Goal: Task Accomplishment & Management: Use online tool/utility

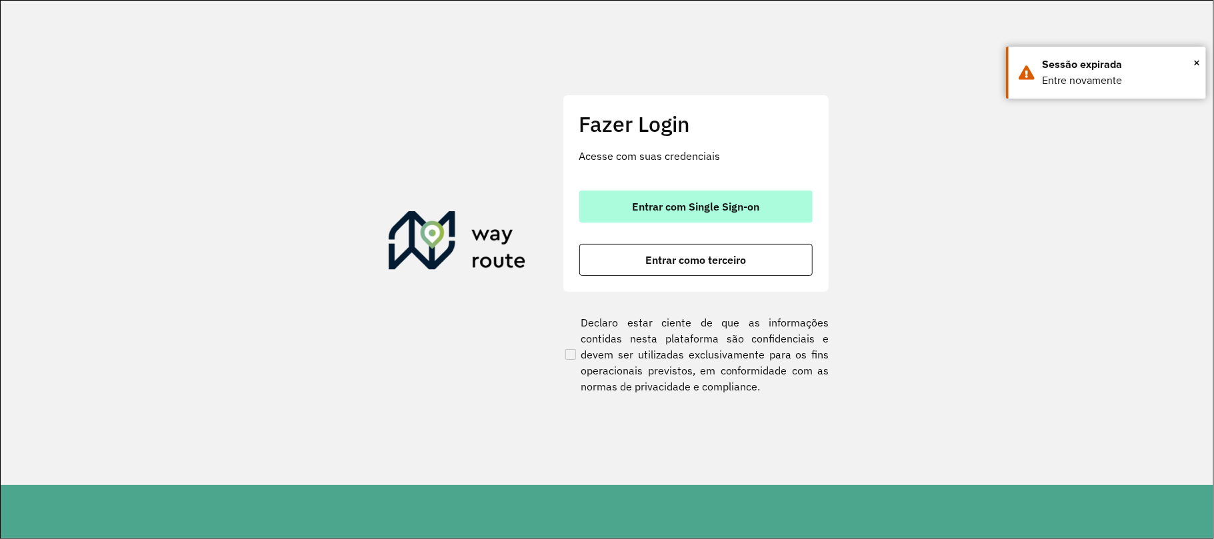
click at [721, 208] on span "Entrar com Single Sign-on" at bounding box center [695, 206] width 127 height 11
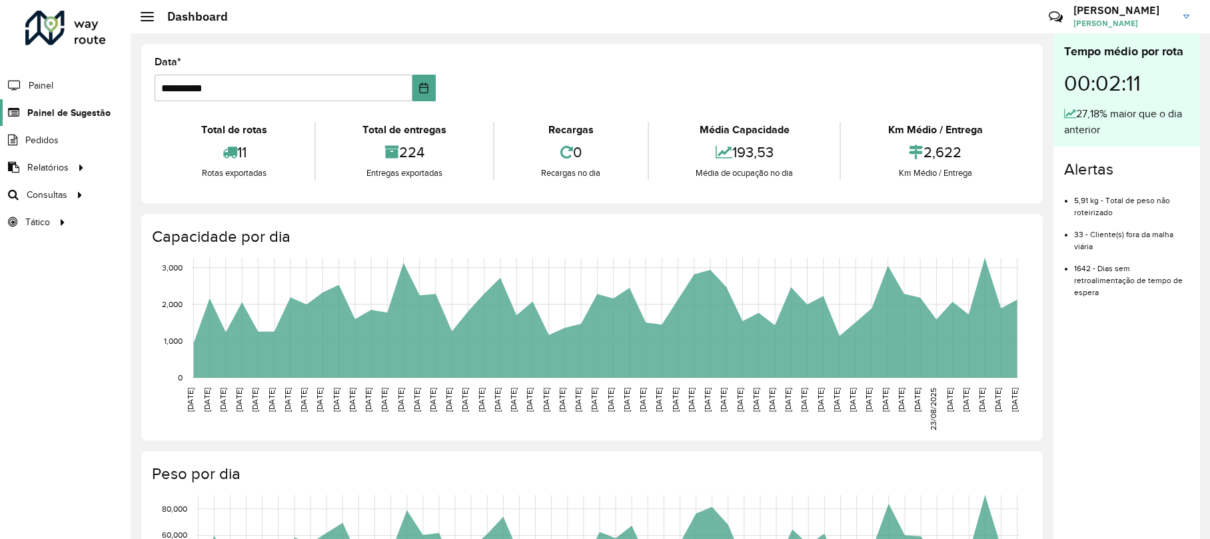
click at [73, 109] on span "Painel de Sugestão" at bounding box center [68, 113] width 83 height 14
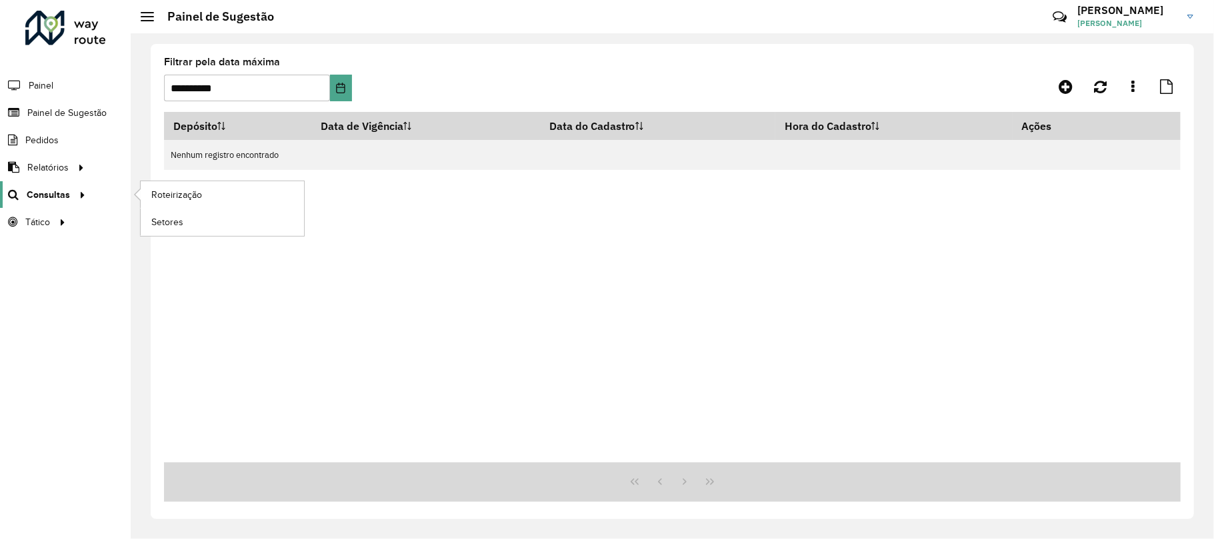
click at [70, 195] on div at bounding box center [80, 195] width 20 height 14
click at [163, 193] on span "Roteirização" at bounding box center [178, 195] width 54 height 14
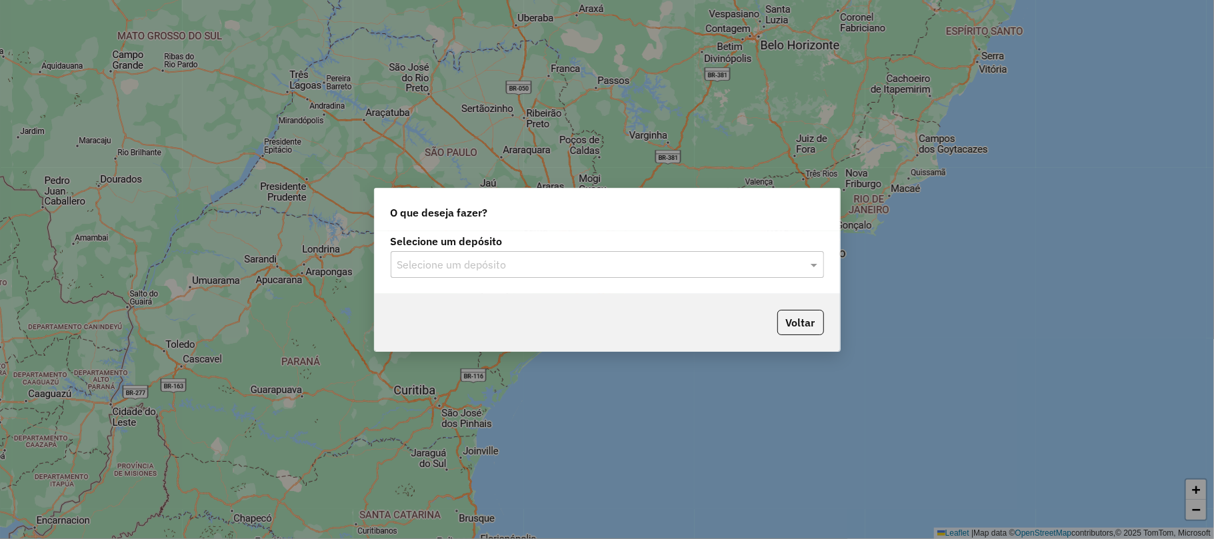
click at [591, 263] on input "text" at bounding box center [593, 265] width 393 height 16
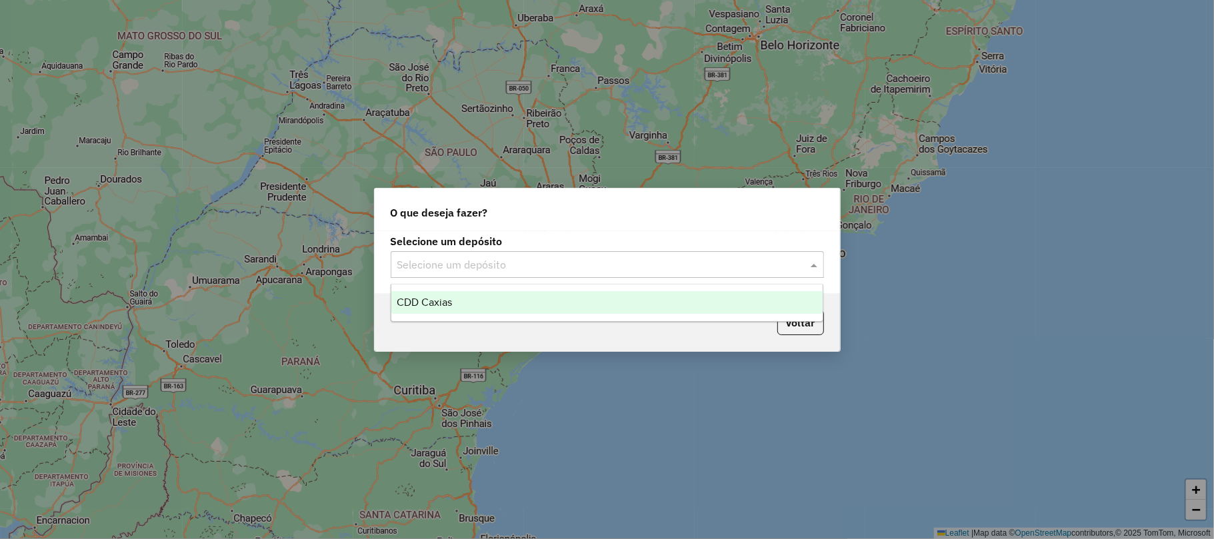
click at [403, 305] on span "CDD Caxias" at bounding box center [424, 302] width 55 height 11
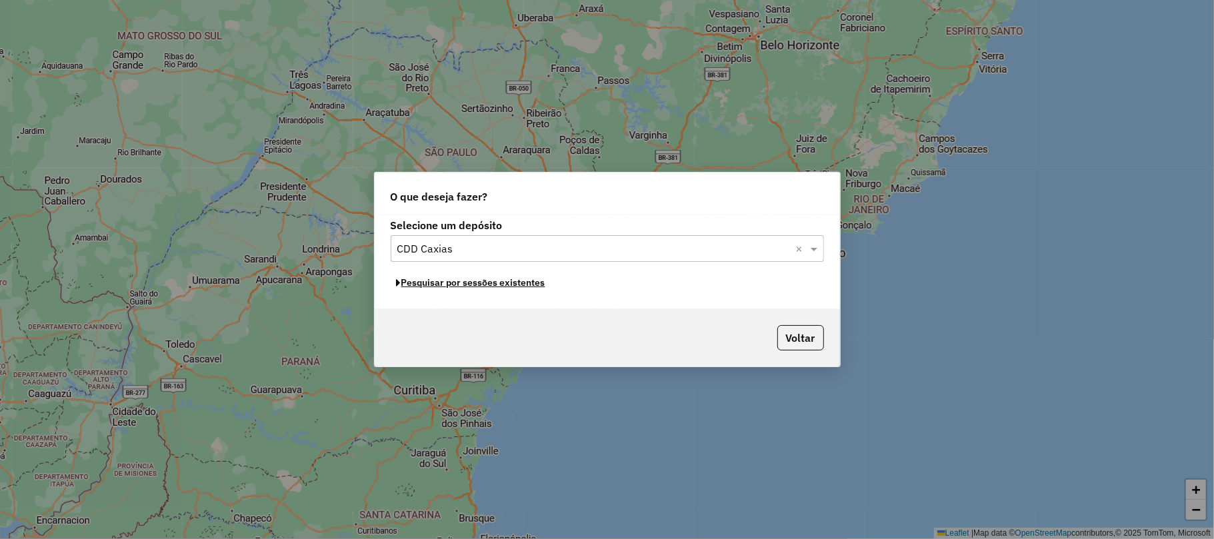
click at [465, 287] on button "Pesquisar por sessões existentes" at bounding box center [471, 283] width 161 height 21
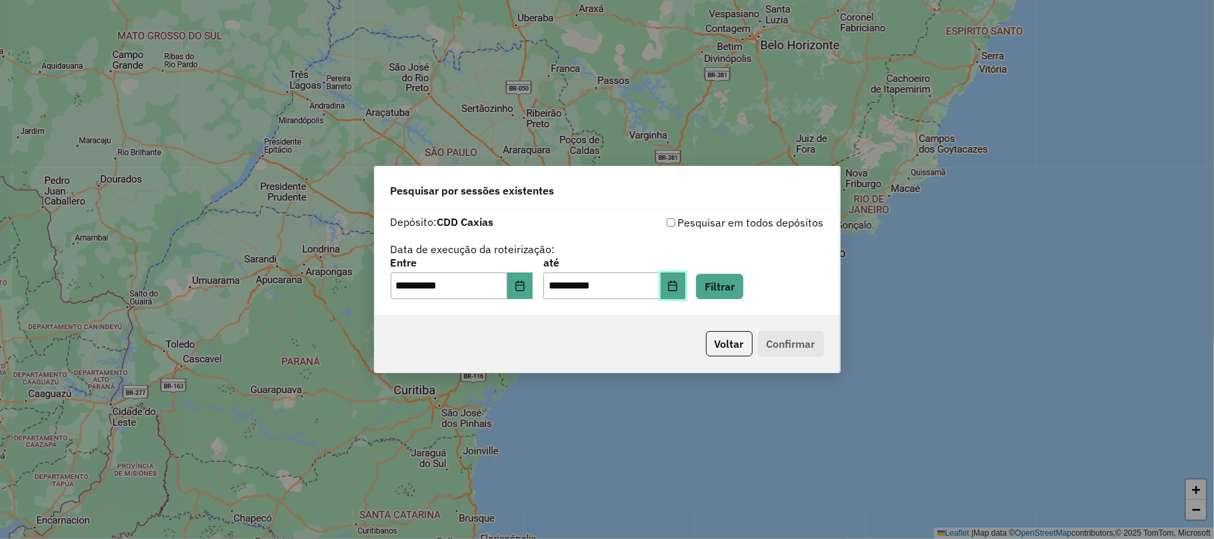
click at [678, 287] on button "Choose Date" at bounding box center [672, 286] width 25 height 27
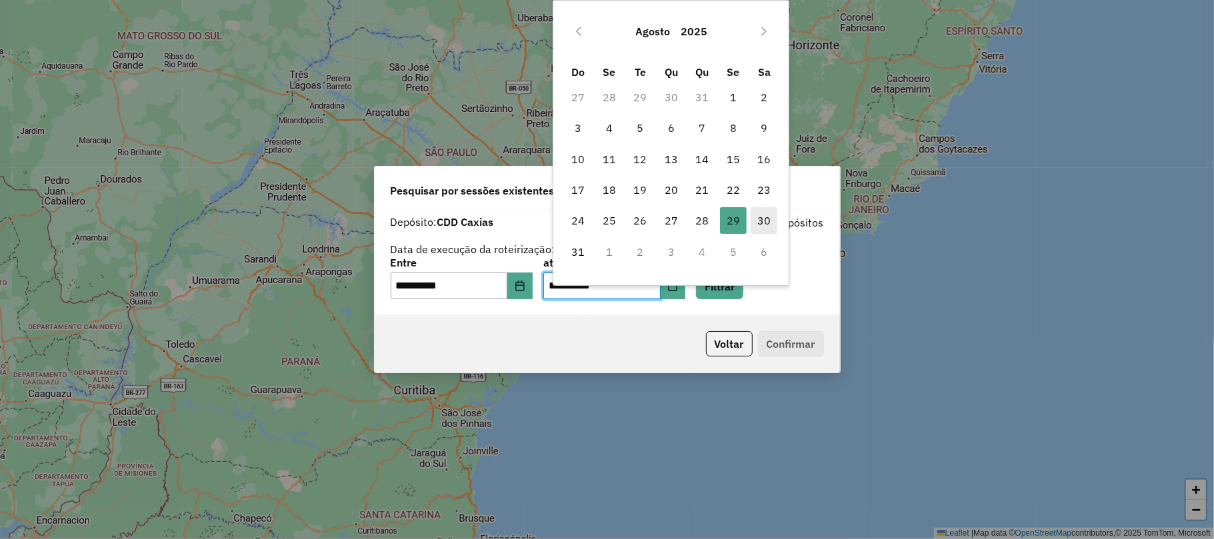
click at [766, 224] on span "30" at bounding box center [763, 220] width 27 height 27
type input "**********"
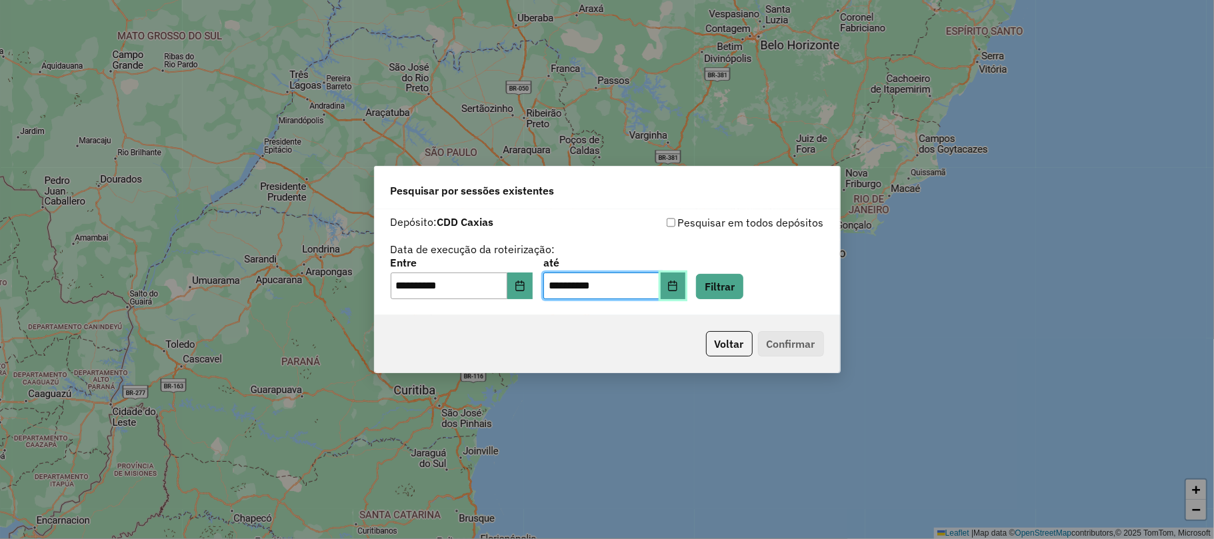
click at [678, 286] on icon "Choose Date" at bounding box center [672, 286] width 11 height 11
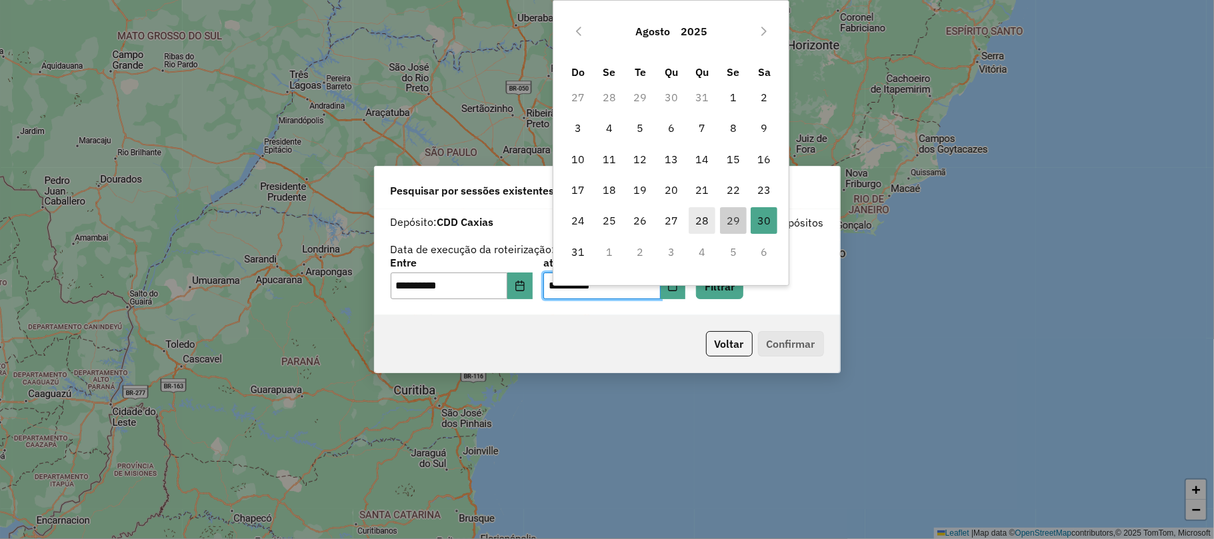
click at [704, 222] on span "28" at bounding box center [701, 220] width 27 height 27
type input "**********"
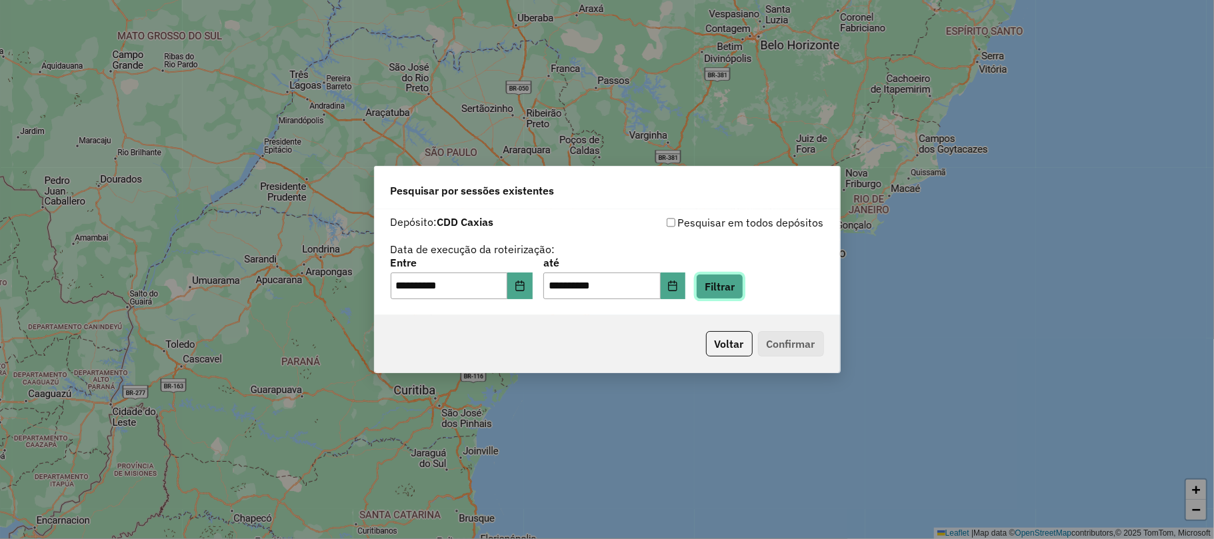
click at [728, 277] on button "Filtrar" at bounding box center [719, 286] width 47 height 25
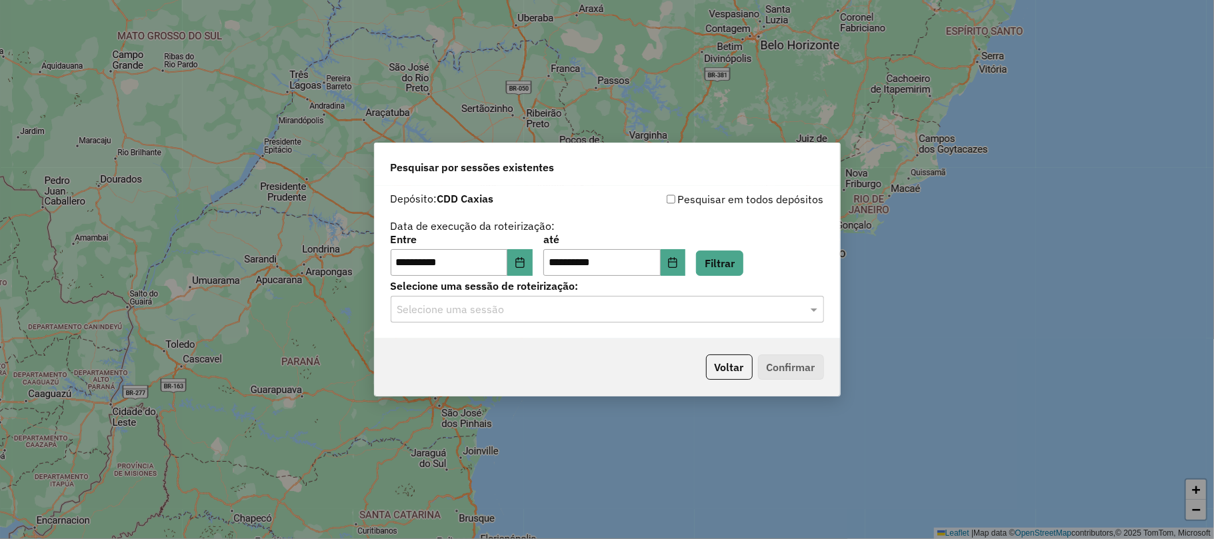
click at [654, 307] on input "text" at bounding box center [593, 310] width 393 height 16
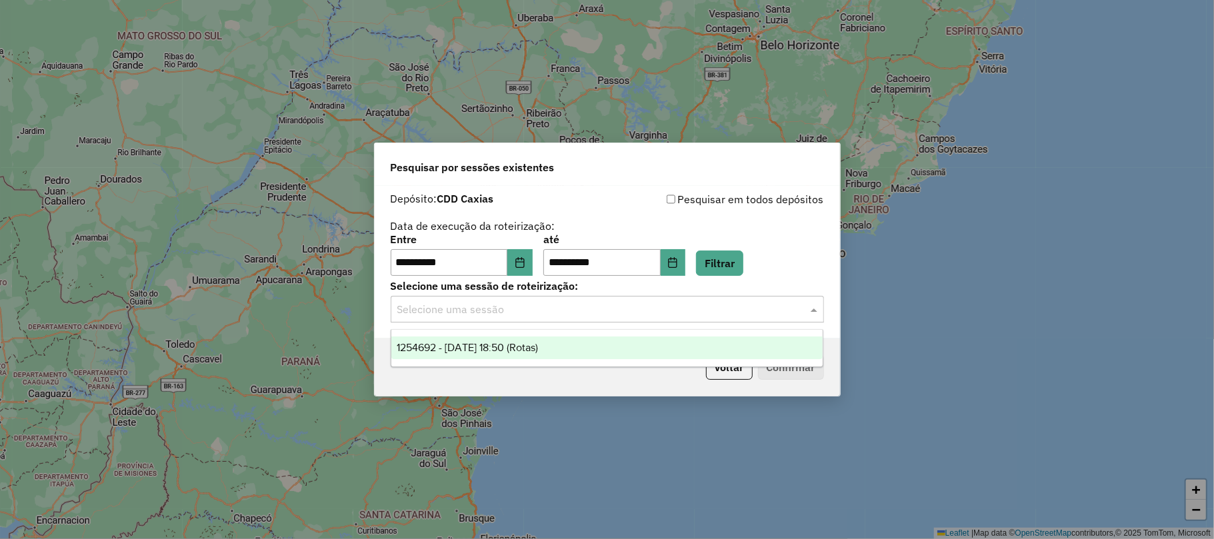
click at [592, 350] on div "1254692 - 28/08/2025 18:50 (Rotas)" at bounding box center [606, 348] width 431 height 23
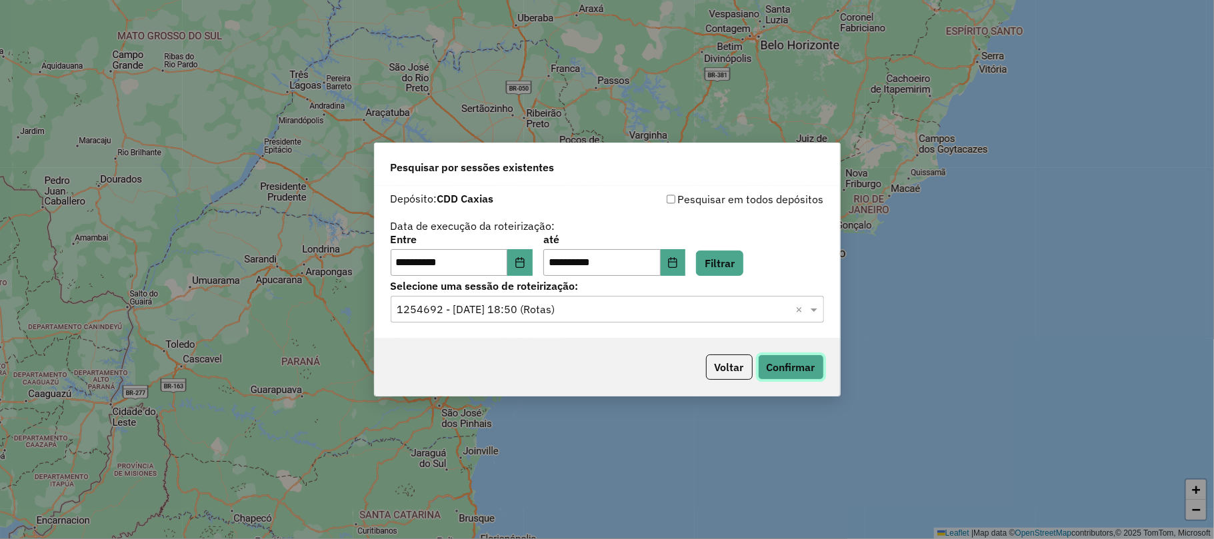
click at [810, 365] on button "Confirmar" at bounding box center [791, 367] width 66 height 25
click at [686, 269] on button "Choose Date" at bounding box center [672, 262] width 25 height 27
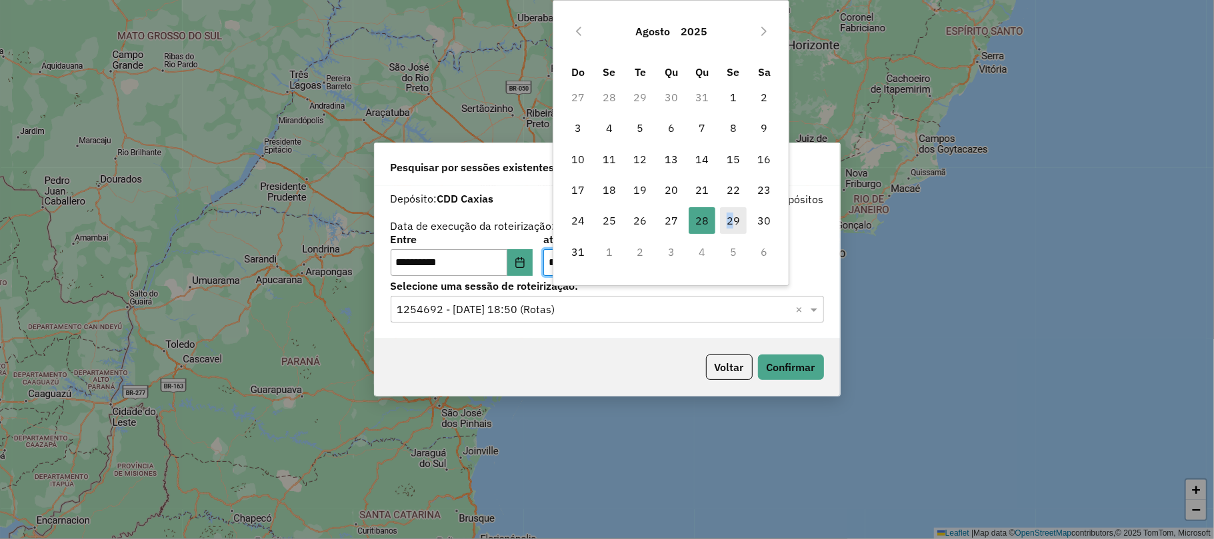
click at [731, 220] on span "29" at bounding box center [733, 220] width 27 height 27
type input "**********"
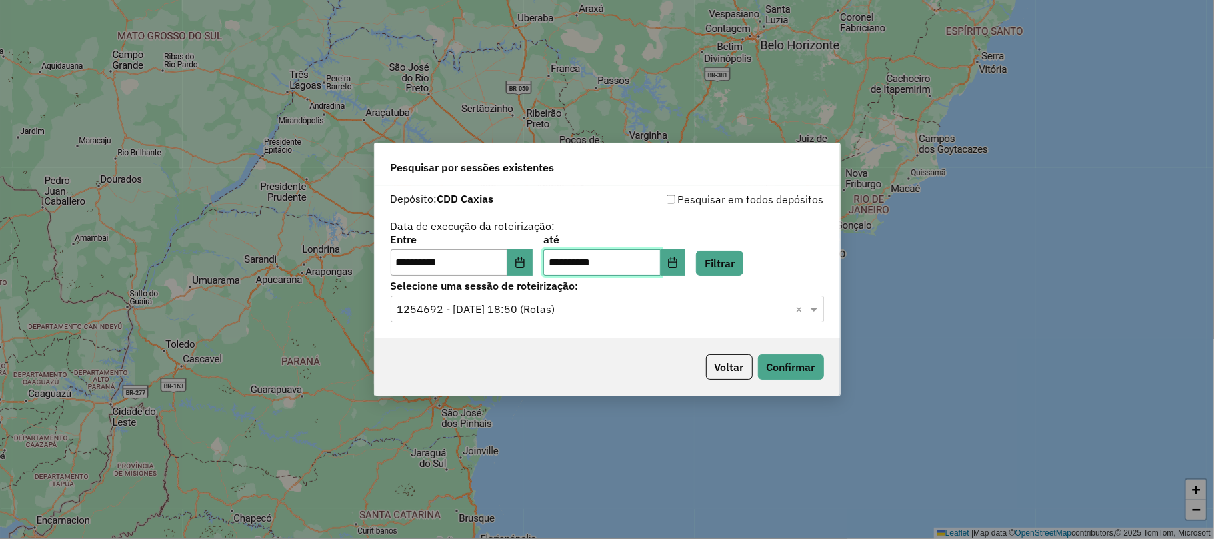
click at [731, 220] on span "29" at bounding box center [733, 220] width 27 height 27
click at [743, 260] on button "Filtrar" at bounding box center [719, 263] width 47 height 25
click at [811, 373] on button "Confirmar" at bounding box center [791, 367] width 66 height 25
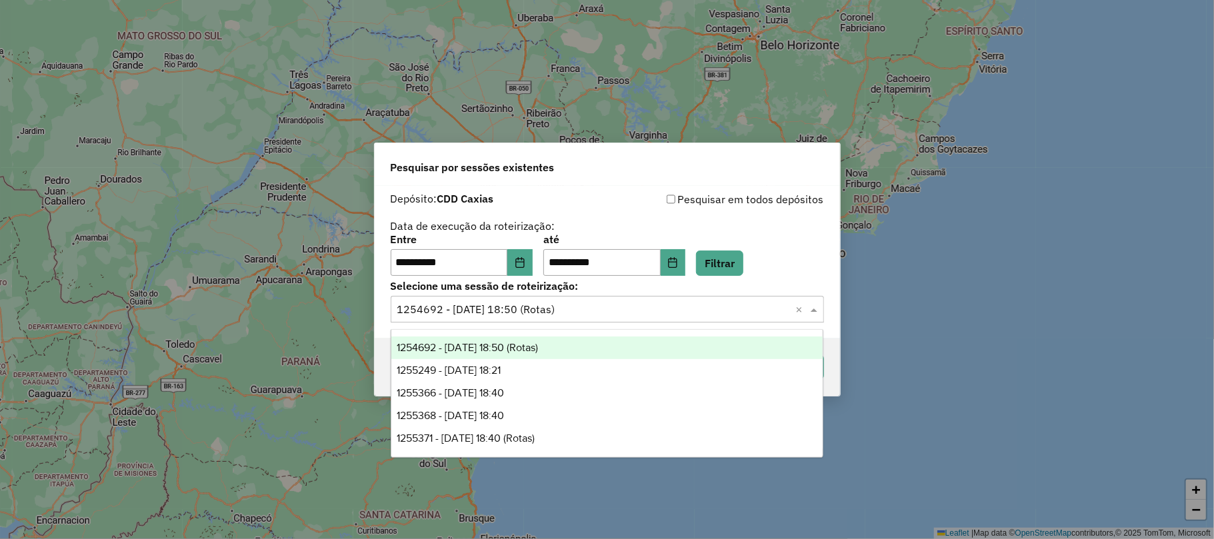
click at [646, 296] on div "Selecione uma sessão × 1254692 - 28/08/2025 18:50 (Rotas) ×" at bounding box center [607, 309] width 433 height 27
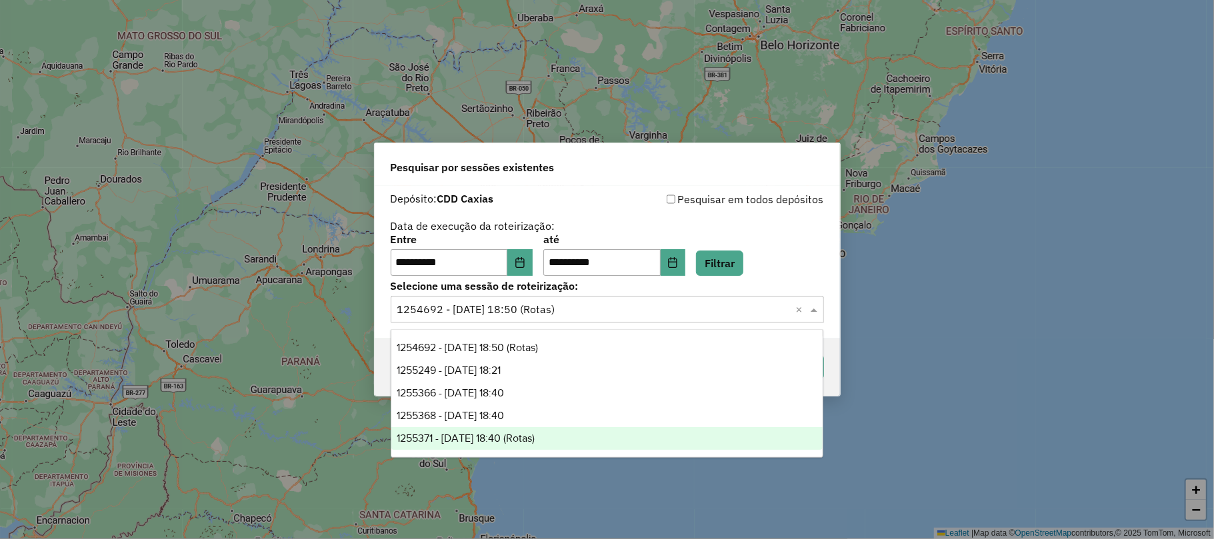
click at [535, 437] on span "1255371 - 29/08/2025 18:40 (Rotas)" at bounding box center [466, 438] width 138 height 11
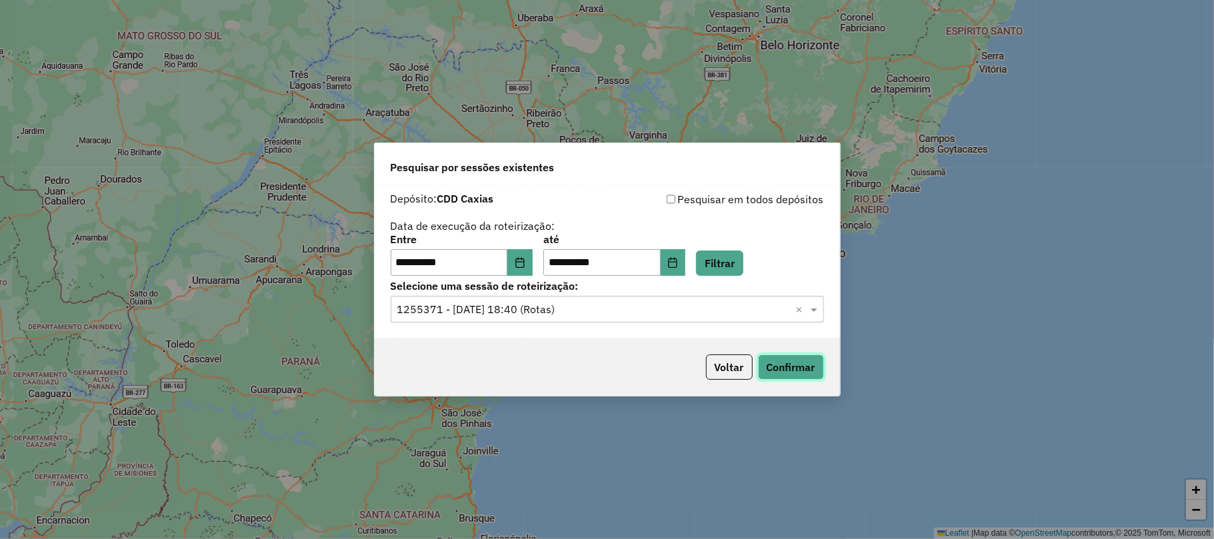
click at [794, 366] on button "Confirmar" at bounding box center [791, 367] width 66 height 25
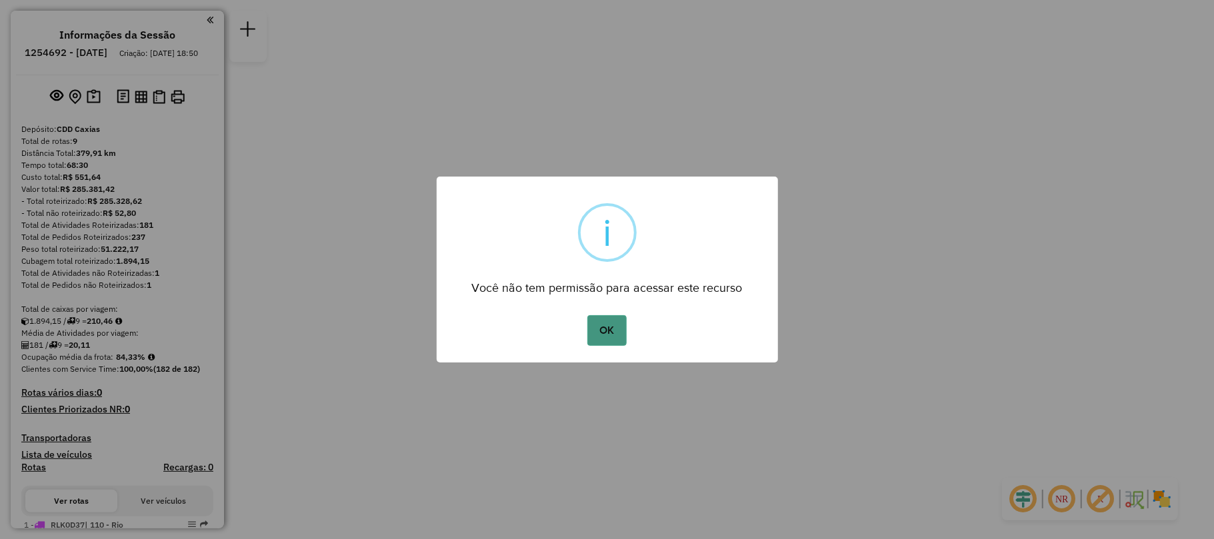
click at [598, 329] on button "OK" at bounding box center [606, 330] width 39 height 31
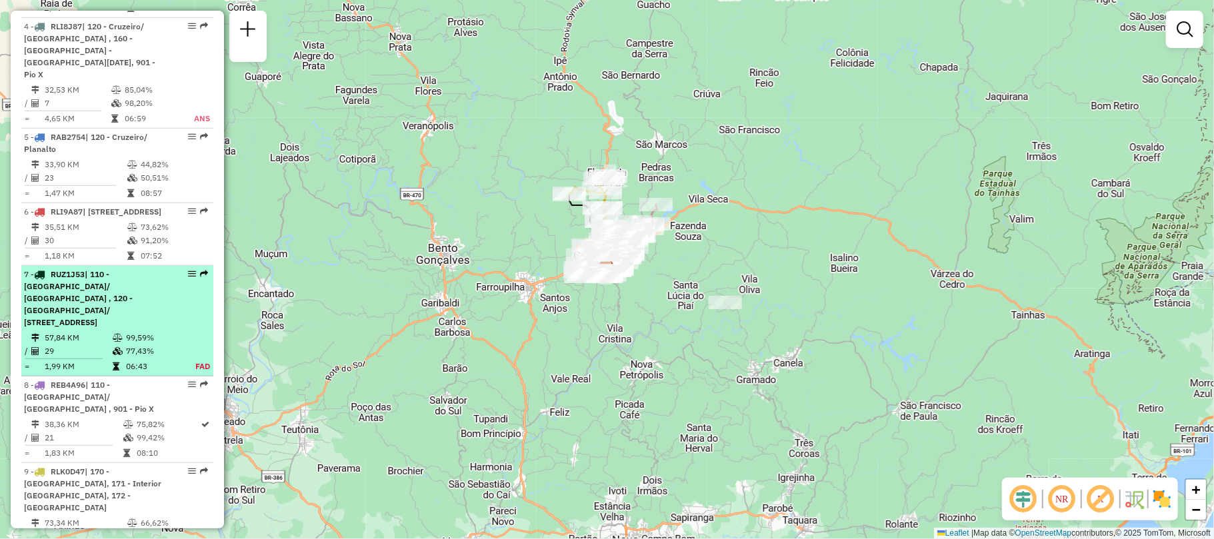
scroll to position [888, 0]
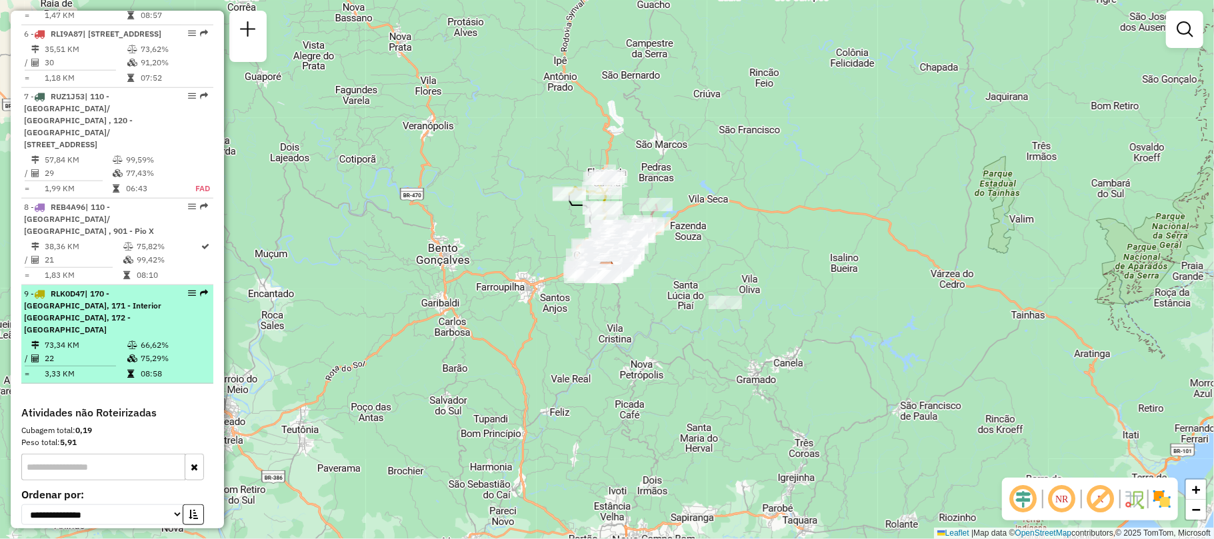
click at [123, 313] on div "9 - RLK0D47 | 170 - Flores da Cunha, 171 - Interior Flores da Cunha, 172 - Peda…" at bounding box center [94, 312] width 141 height 48
select select "**********"
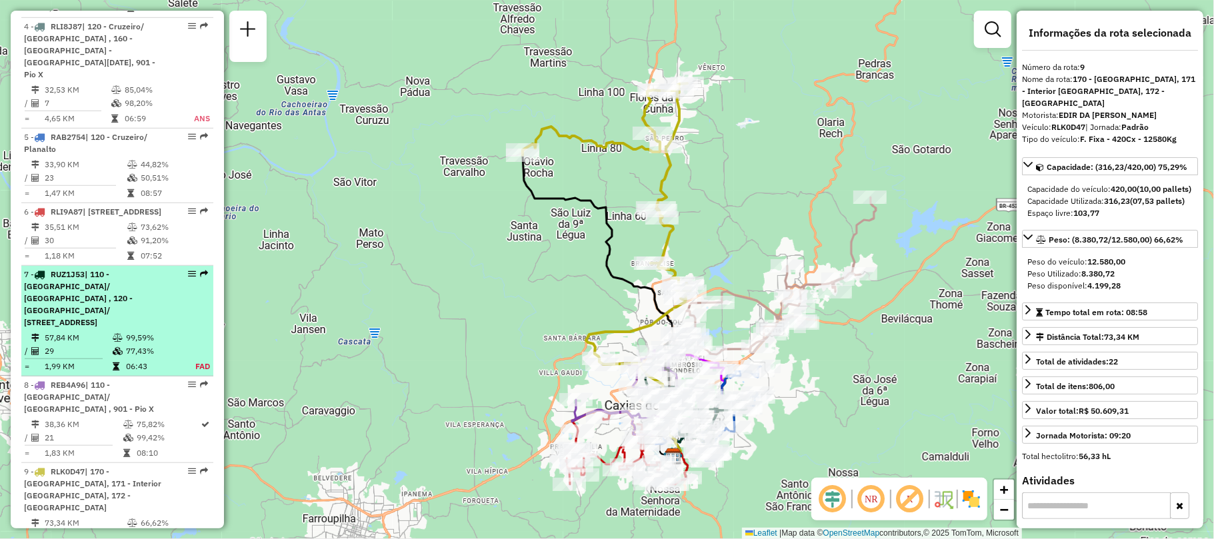
scroll to position [444, 0]
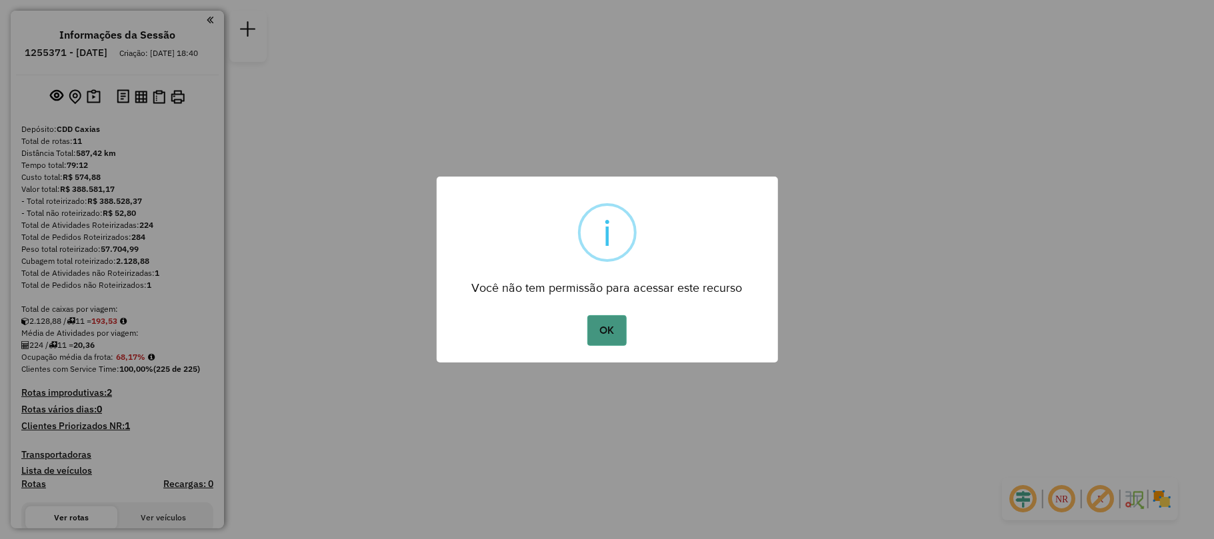
click at [608, 329] on button "OK" at bounding box center [606, 330] width 39 height 31
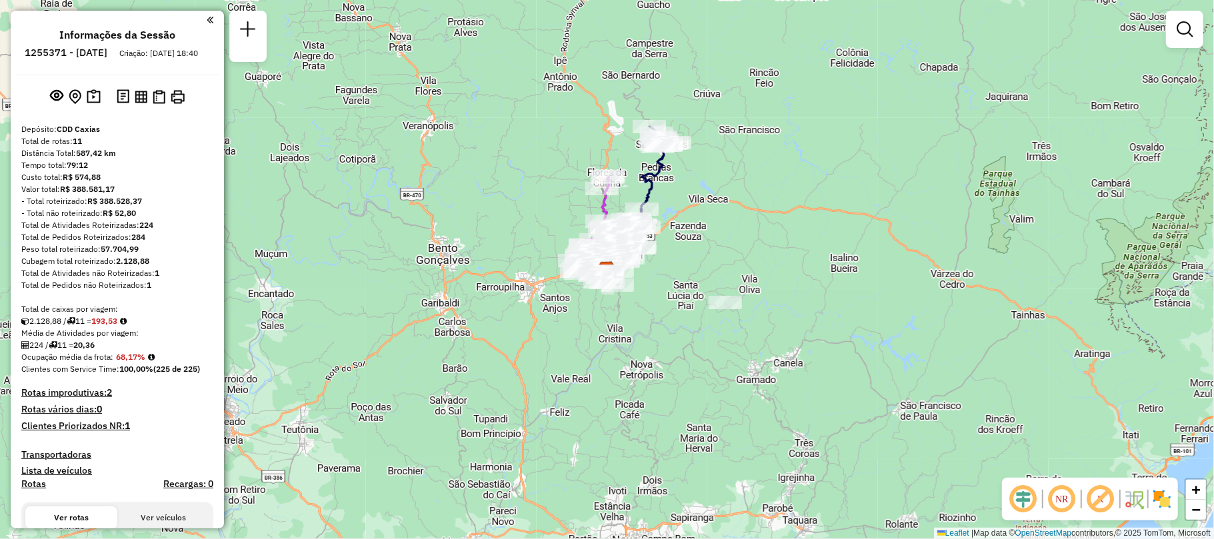
scroll to position [355, 0]
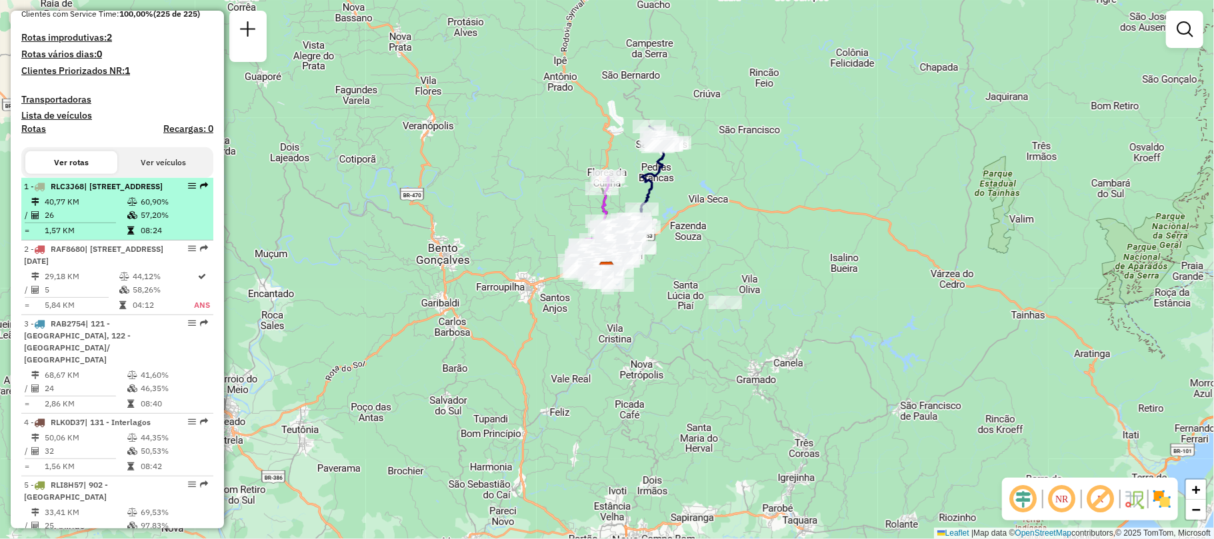
click at [140, 222] on td "57,20%" at bounding box center [173, 215] width 67 height 13
select select "**********"
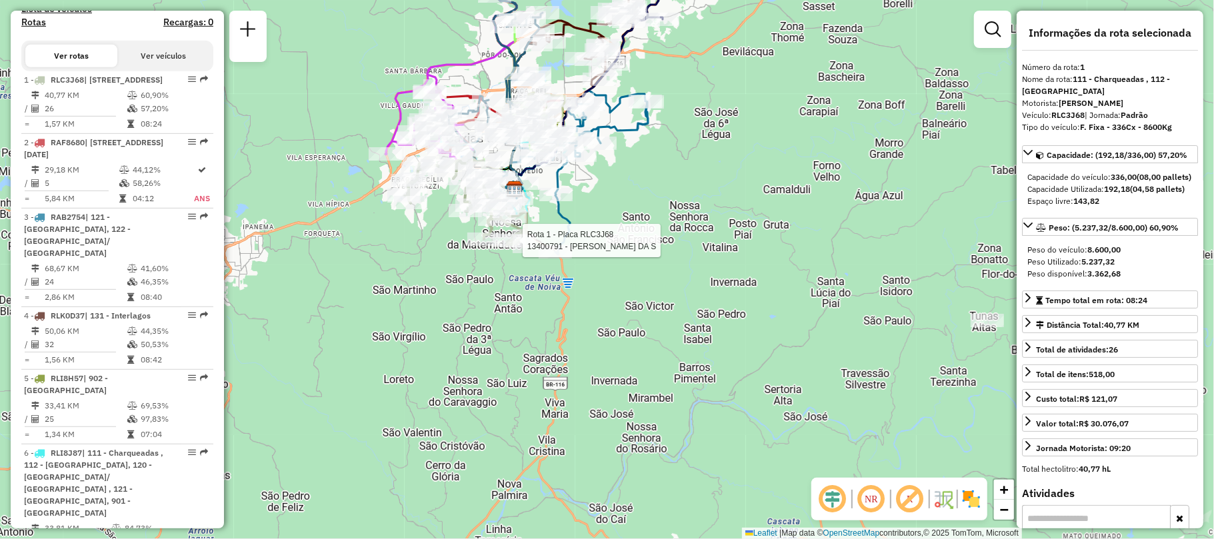
scroll to position [534, 0]
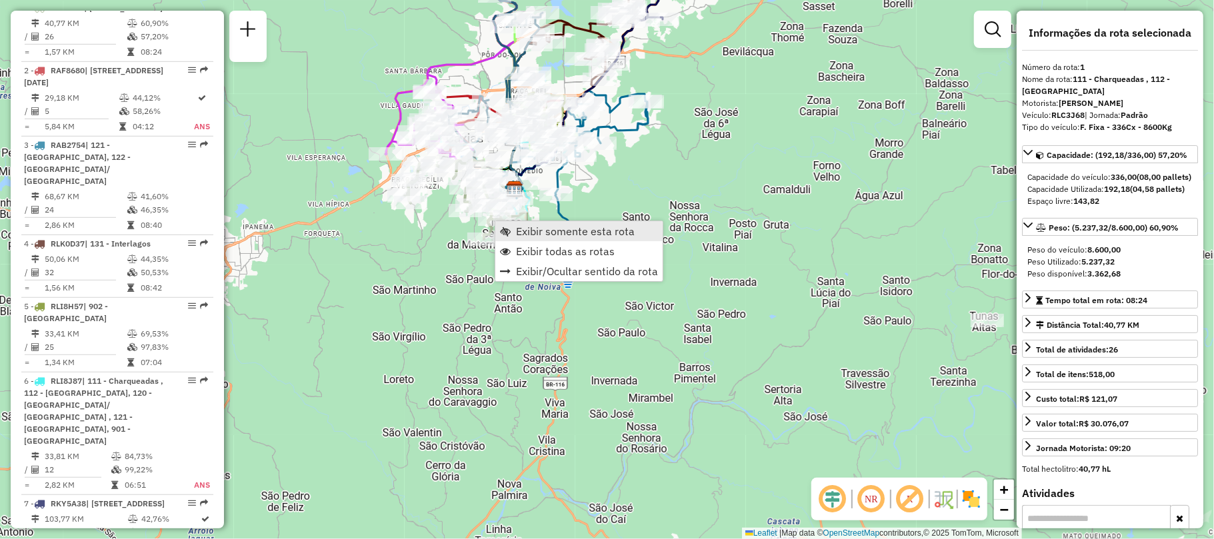
click at [527, 231] on span "Exibir somente esta rota" at bounding box center [575, 231] width 119 height 11
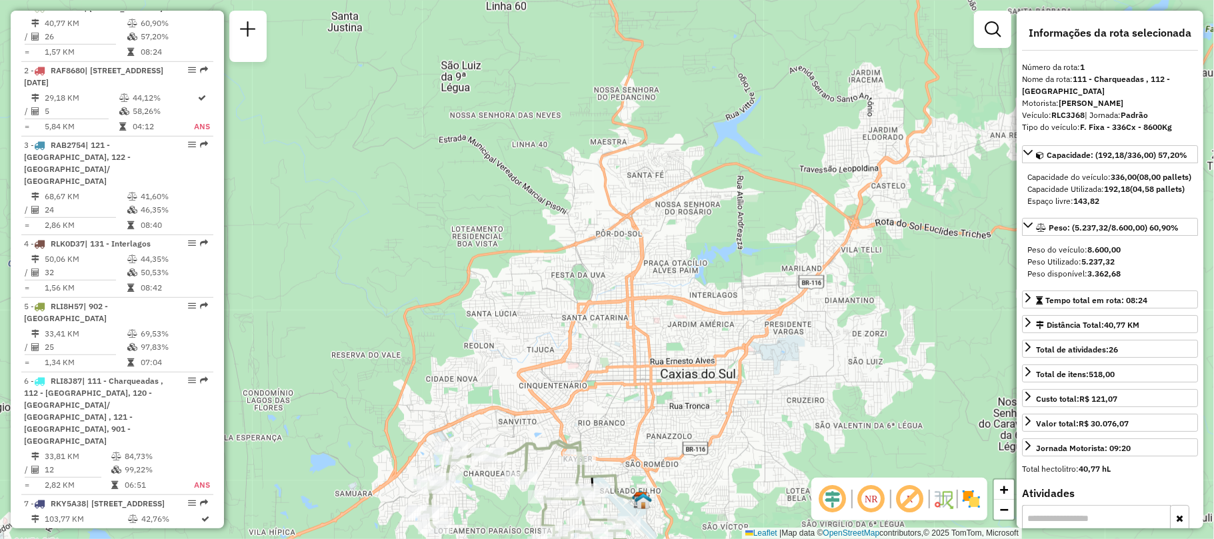
drag, startPoint x: 845, startPoint y: 177, endPoint x: 753, endPoint y: 513, distance: 347.6
click at [753, 513] on div "Janela de atendimento Grade de atendimento Capacidade Transportadoras Veículos …" at bounding box center [607, 269] width 1214 height 539
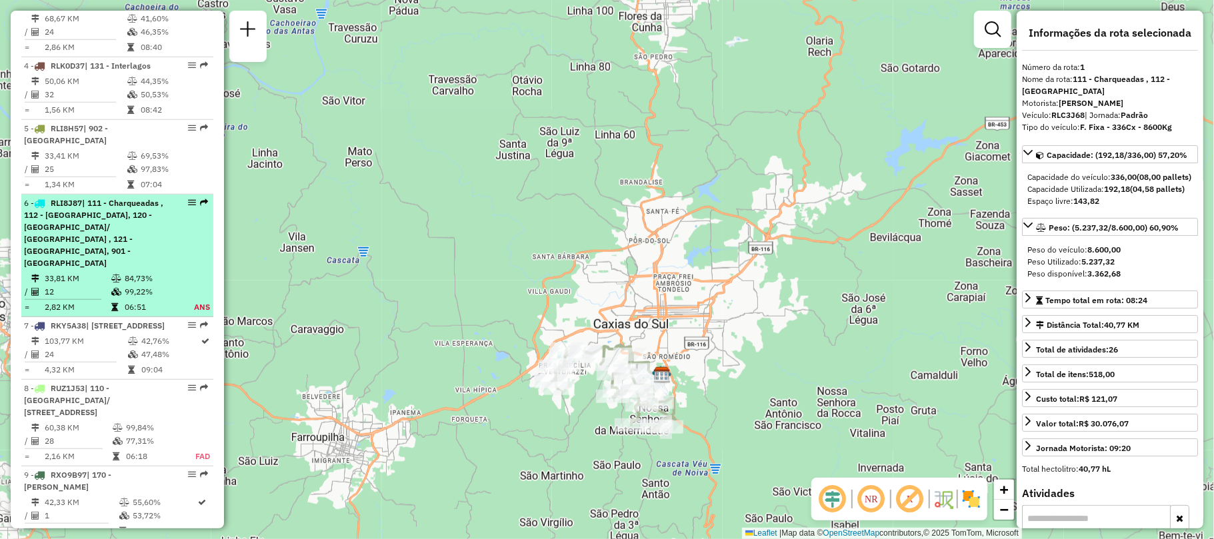
scroll to position [889, 0]
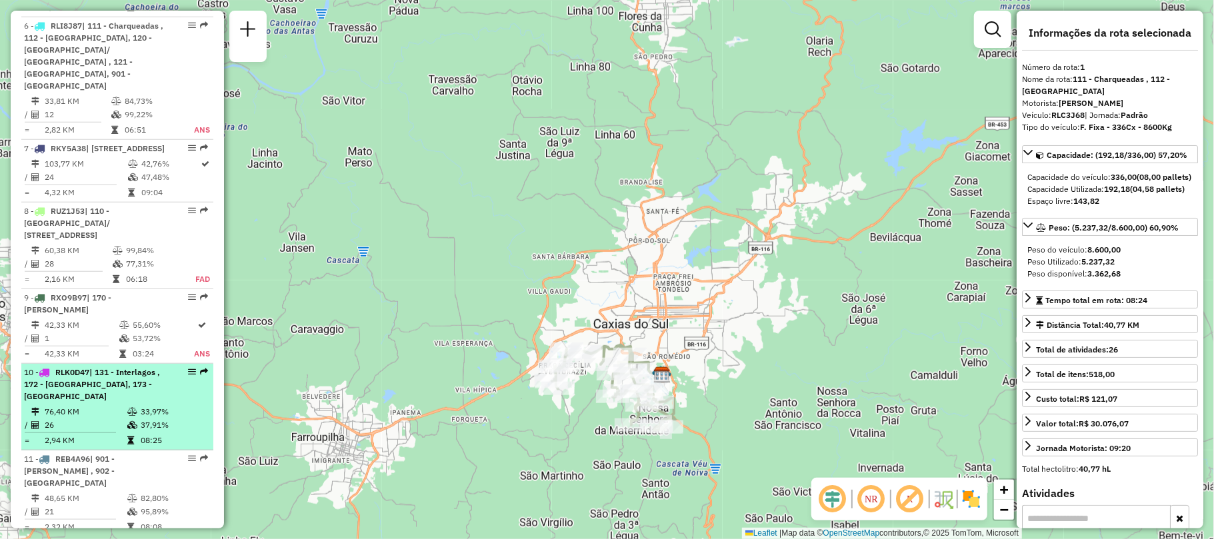
click at [128, 419] on td at bounding box center [133, 411] width 13 height 13
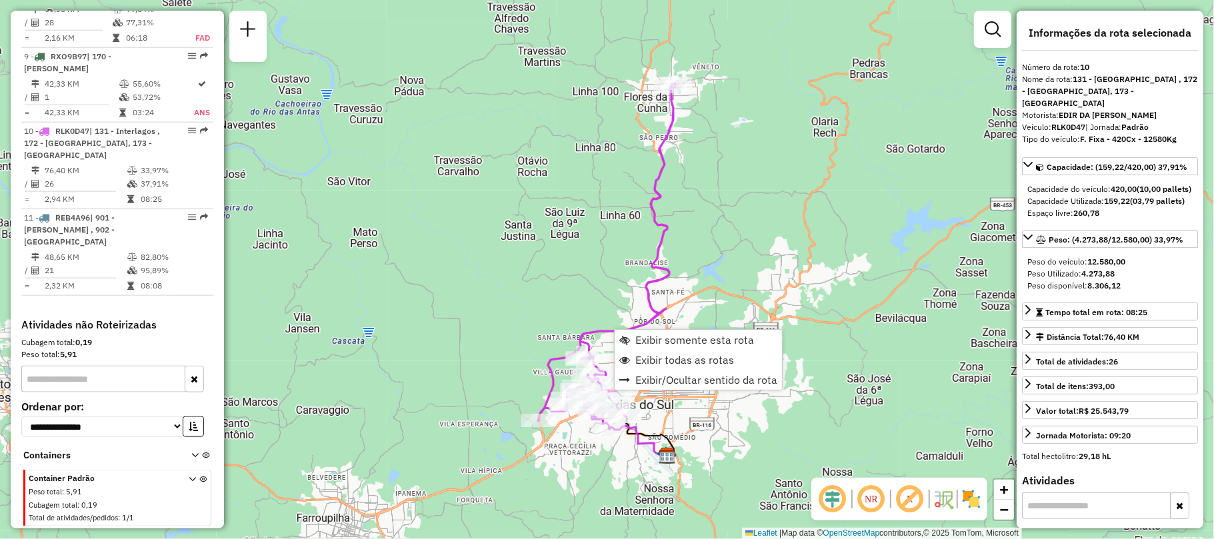
scroll to position [1157, 0]
click at [633, 333] on link "Exibir somente esta rota" at bounding box center [697, 340] width 167 height 20
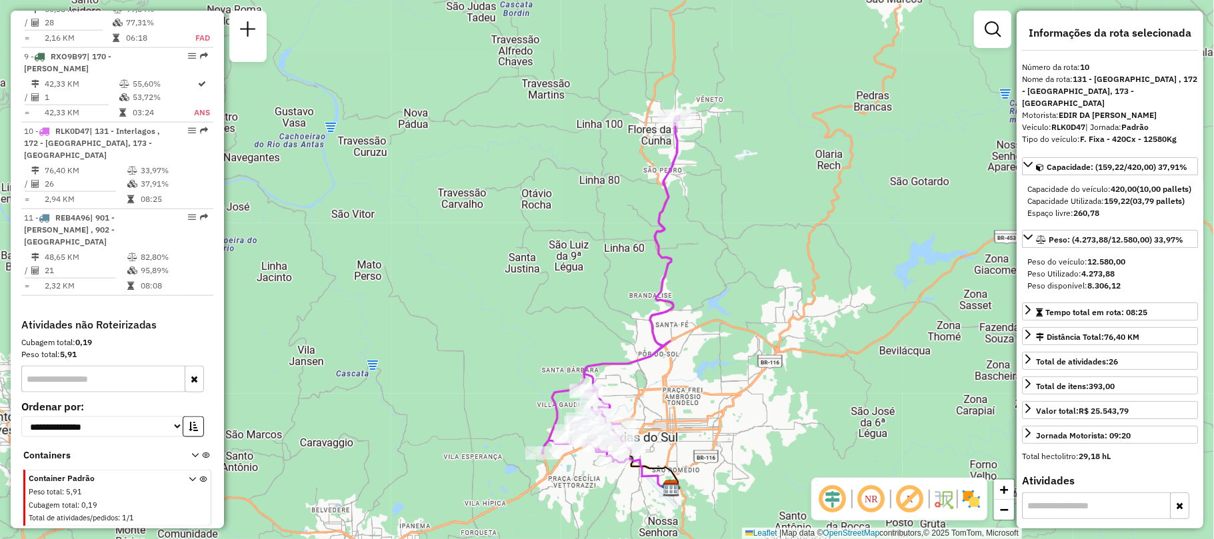
drag, startPoint x: 728, startPoint y: 375, endPoint x: 731, endPoint y: 419, distance: 44.1
click at [731, 419] on div "Janela de atendimento Grade de atendimento Capacidade Transportadoras Veículos …" at bounding box center [607, 269] width 1214 height 539
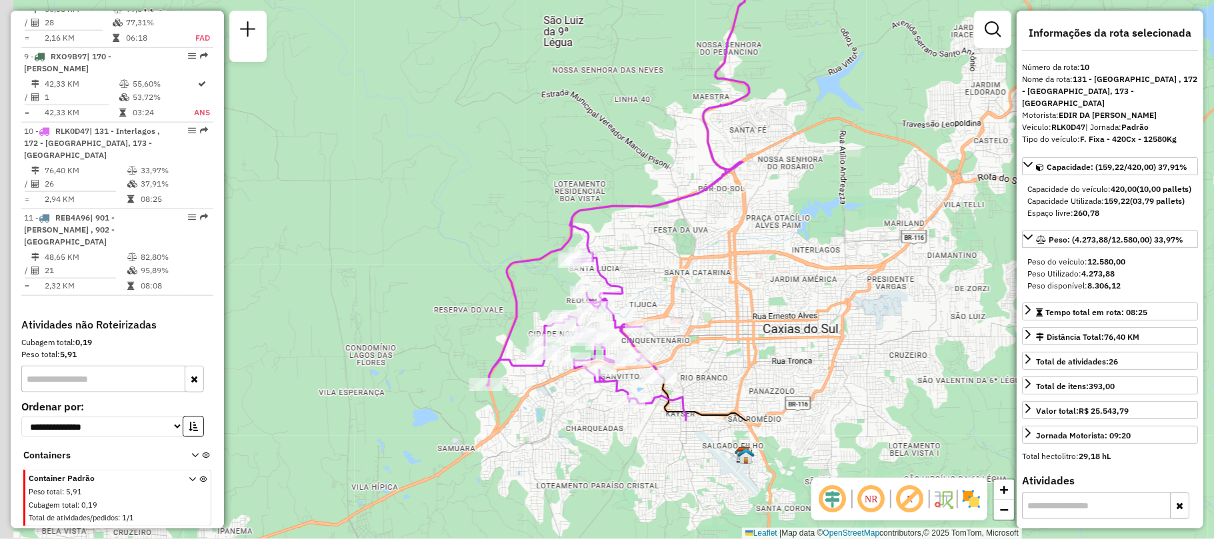
drag, startPoint x: 772, startPoint y: 339, endPoint x: 889, endPoint y: 184, distance: 194.1
click at [889, 184] on div "Janela de atendimento Grade de atendimento Capacidade Transportadoras Veículos …" at bounding box center [607, 269] width 1214 height 539
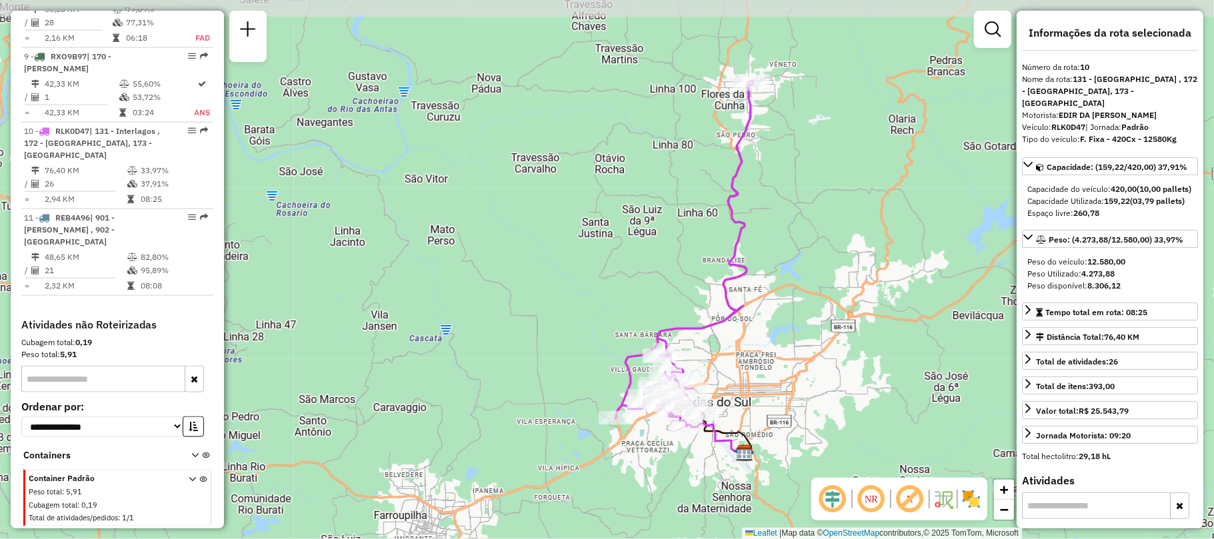
drag, startPoint x: 782, startPoint y: 165, endPoint x: 780, endPoint y: 278, distance: 112.7
click at [780, 278] on div "Janela de atendimento Grade de atendimento Capacidade Transportadoras Veículos …" at bounding box center [607, 269] width 1214 height 539
